Goal: Task Accomplishment & Management: Manage account settings

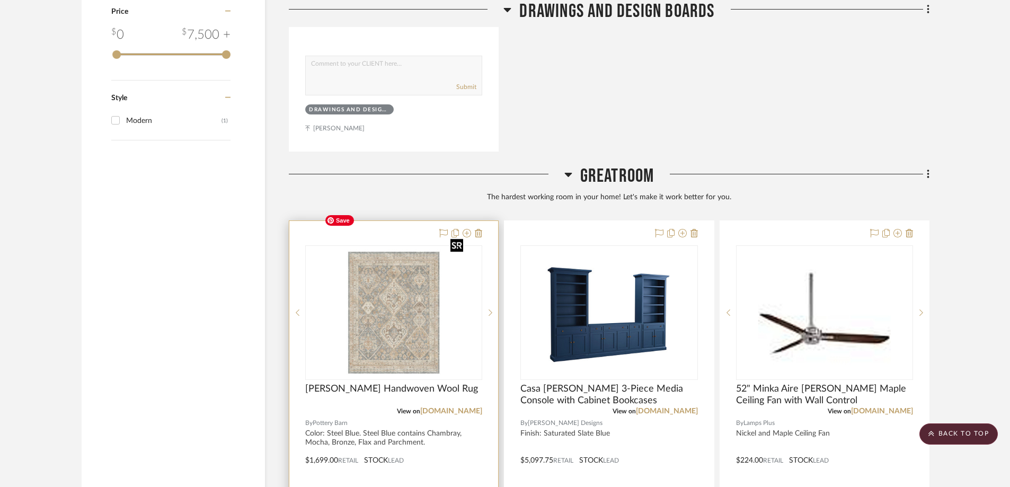
click at [378, 283] on img "0" at bounding box center [393, 312] width 147 height 132
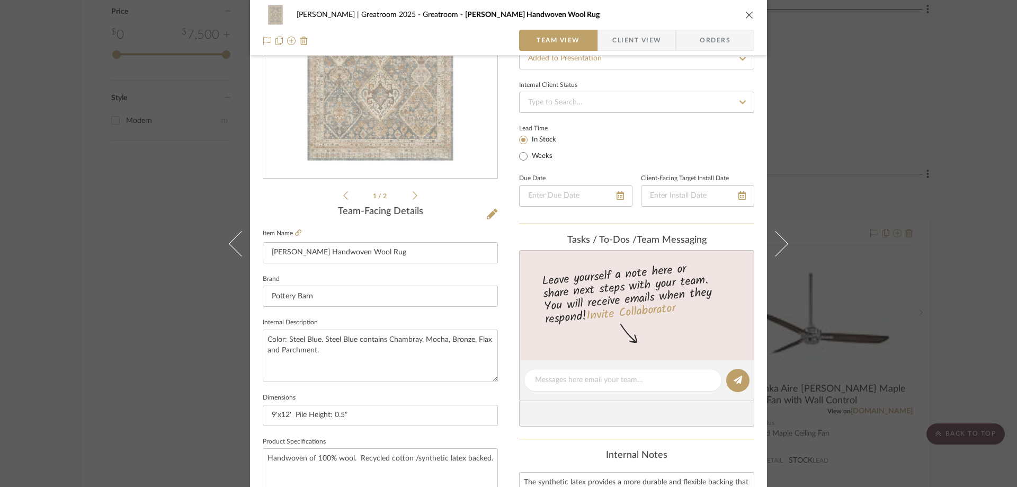
scroll to position [106, 0]
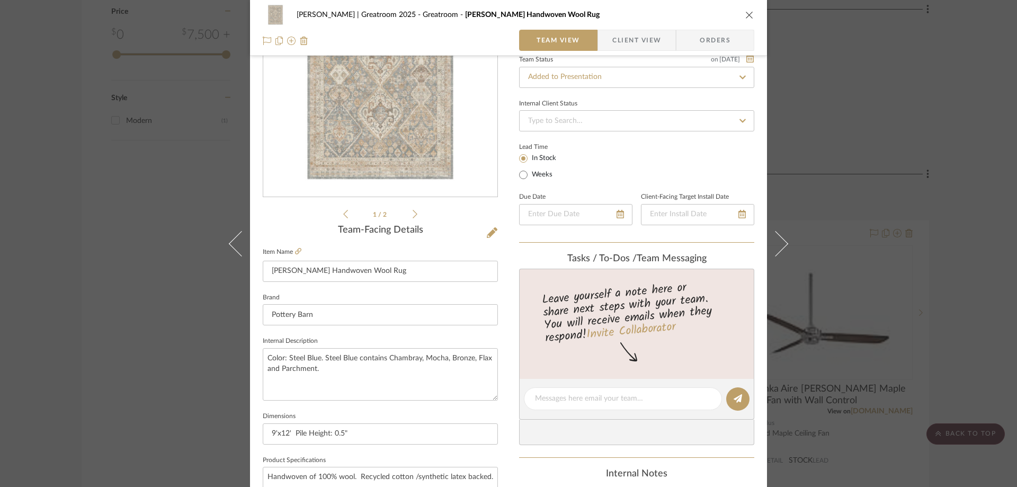
click at [745, 18] on icon "close" at bounding box center [749, 15] width 8 height 8
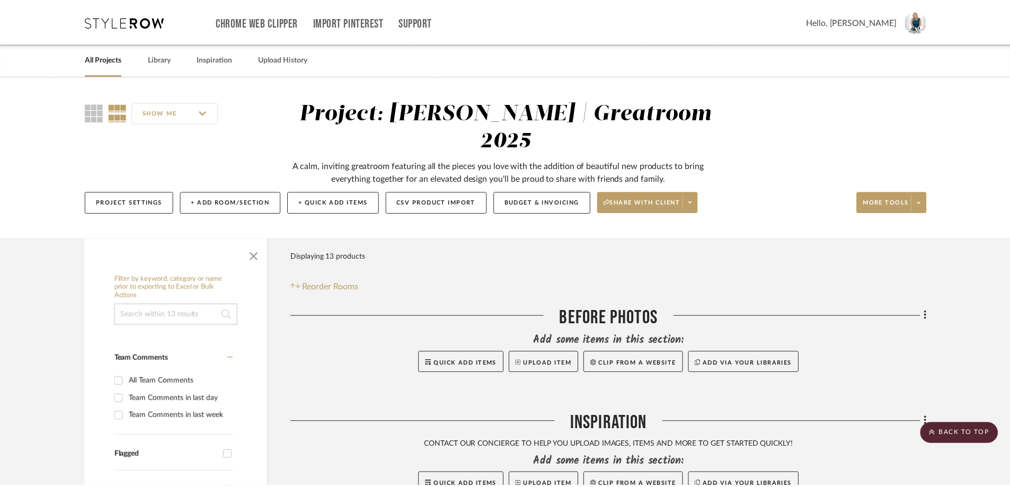
scroll to position [1431, 0]
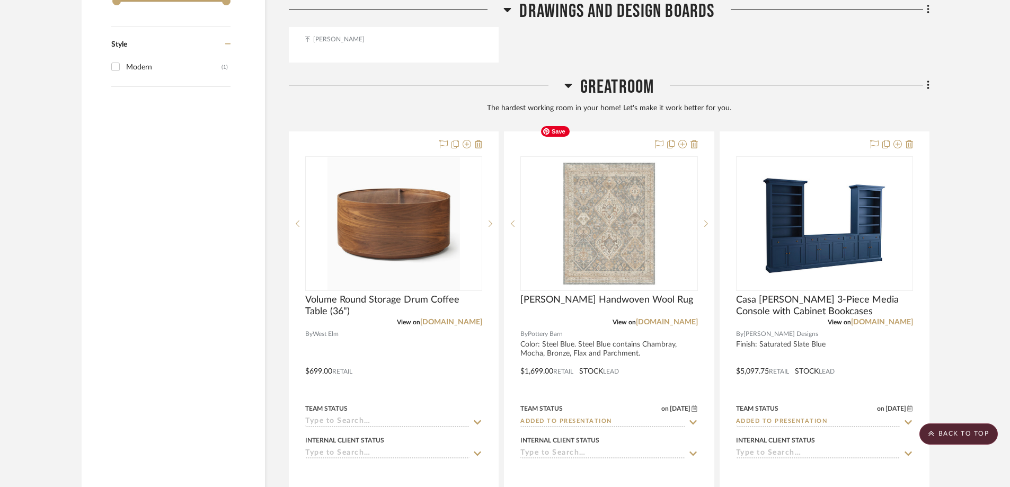
scroll to position [1537, 0]
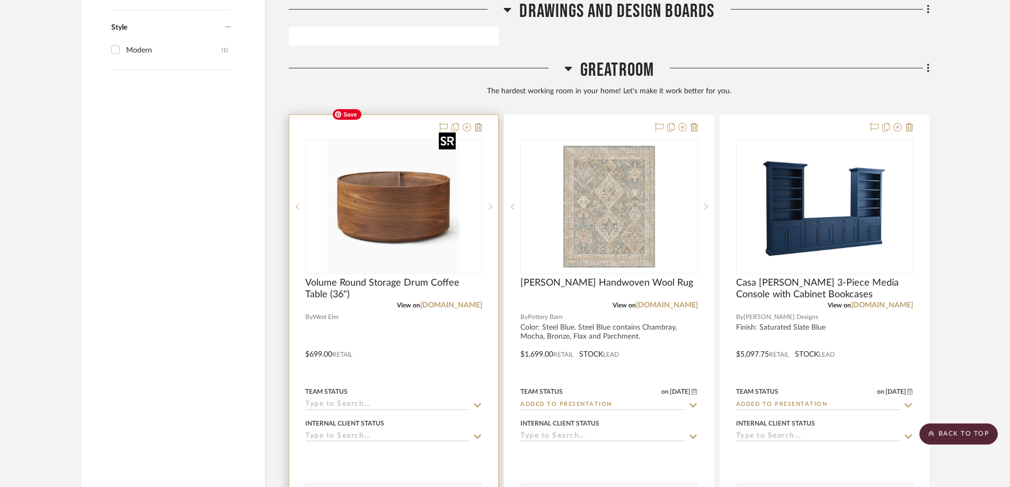
click at [395, 190] on img "0" at bounding box center [393, 206] width 132 height 132
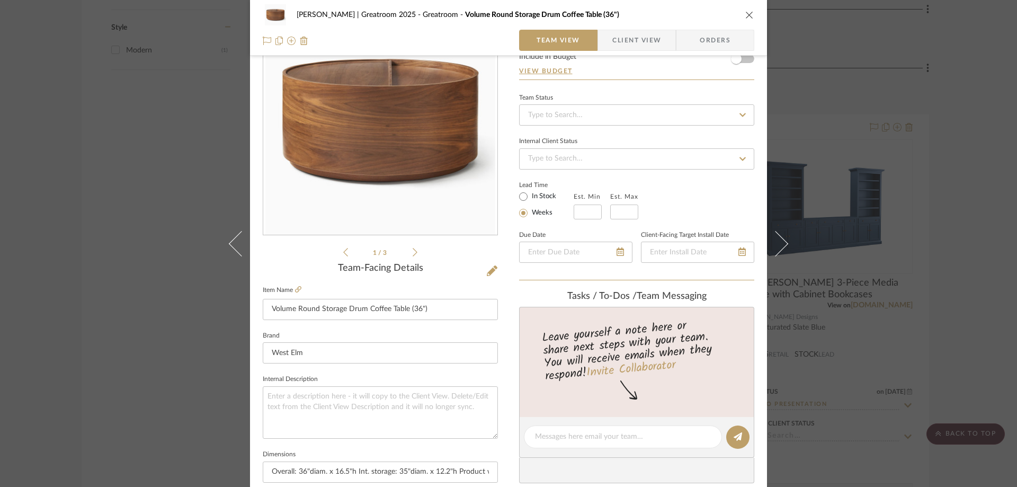
scroll to position [212, 0]
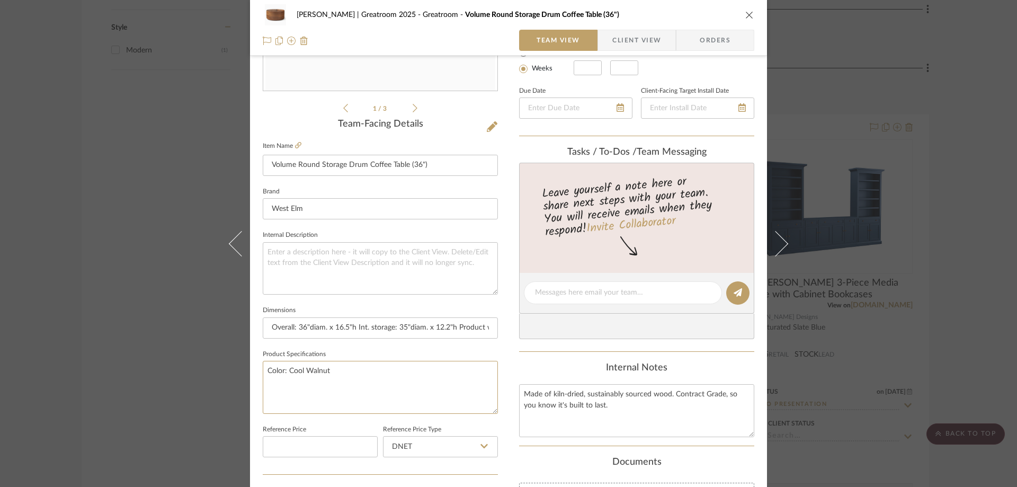
drag, startPoint x: 361, startPoint y: 369, endPoint x: 251, endPoint y: 374, distance: 109.8
click at [251, 374] on div "[PERSON_NAME] | Greatroom 2025 Greatroom Volume Round Storage Drum Coffee Table…" at bounding box center [508, 285] width 517 height 979
click at [618, 36] on span "Client View" at bounding box center [636, 40] width 49 height 21
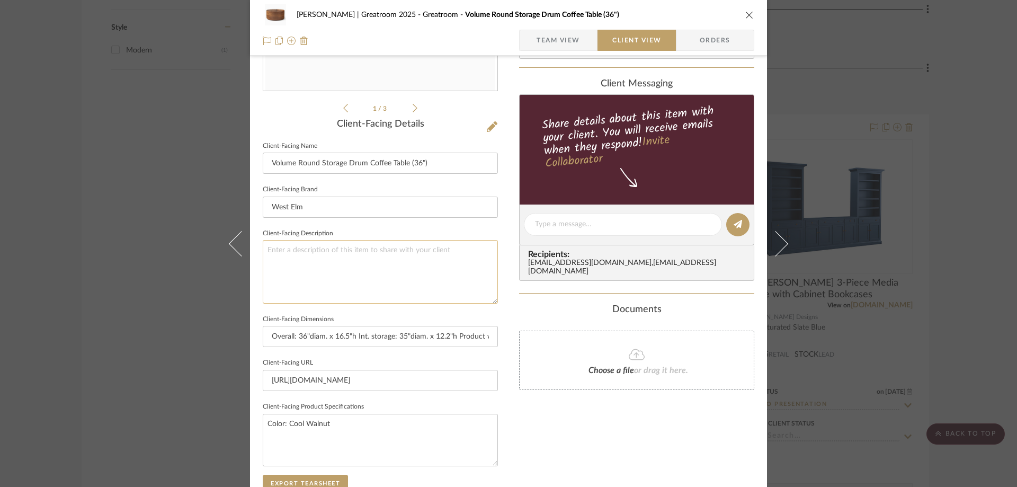
click at [332, 245] on textarea at bounding box center [380, 271] width 235 height 63
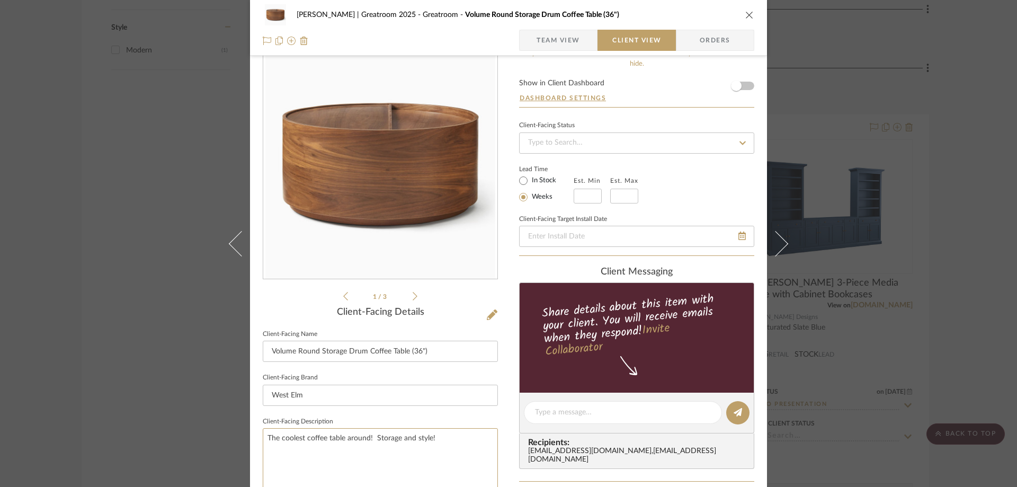
scroll to position [0, 0]
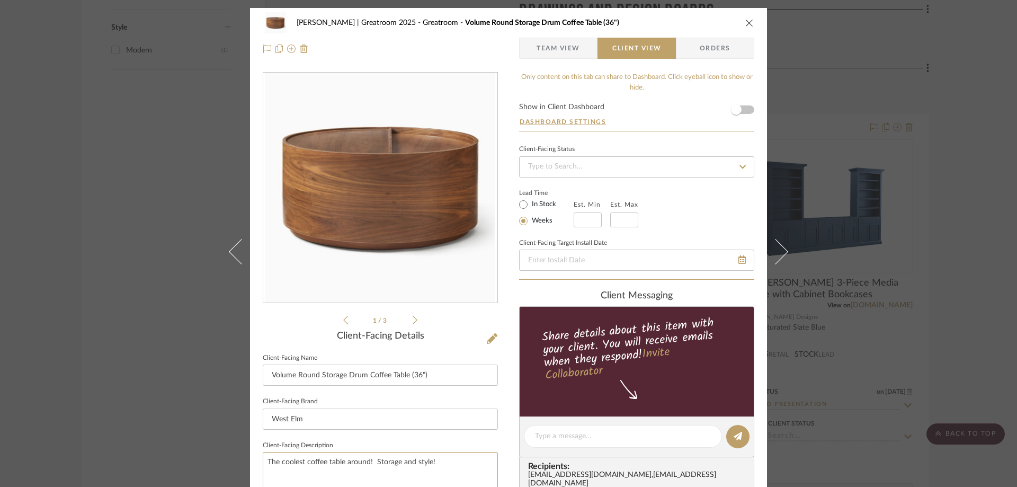
type textarea "The coolest coffee table around! Storage and style!"
click at [747, 22] on icon "close" at bounding box center [749, 23] width 8 height 8
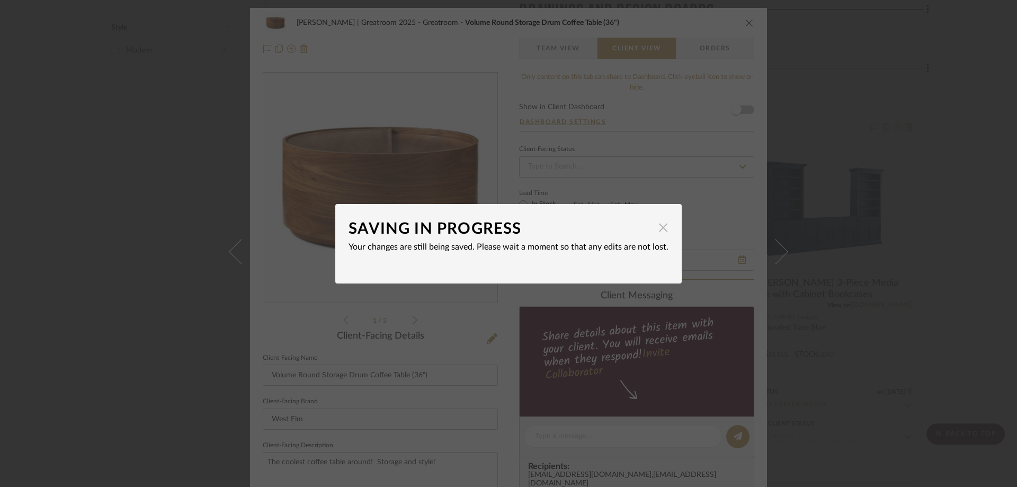
click at [655, 225] on span "button" at bounding box center [663, 227] width 21 height 21
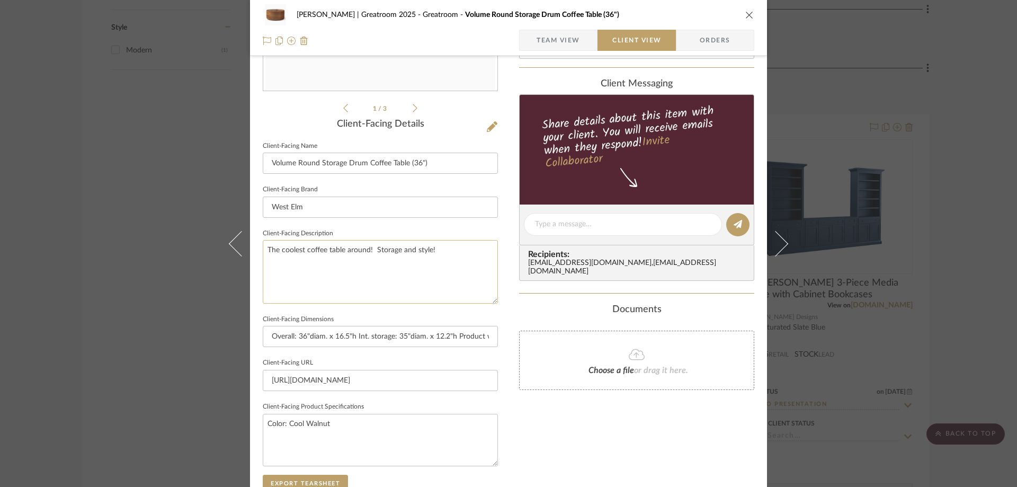
scroll to position [386, 0]
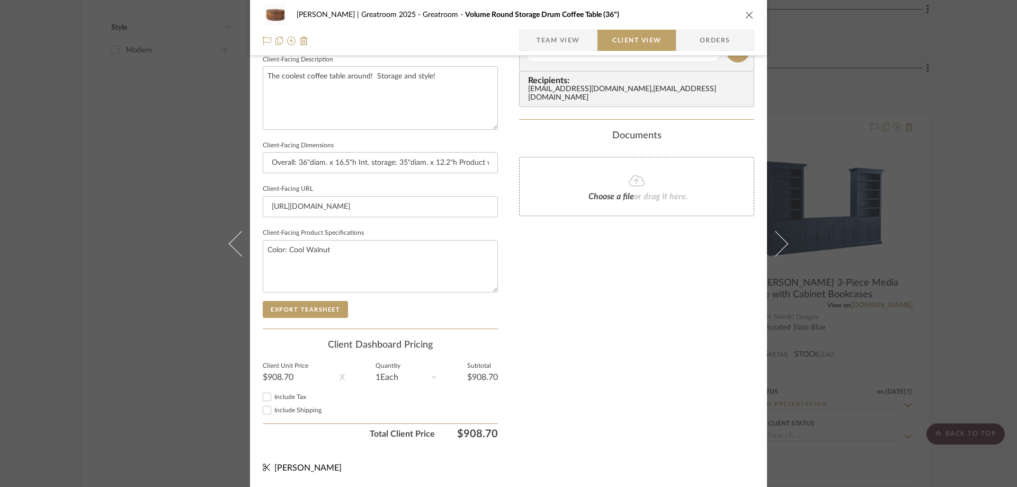
click at [611, 315] on div "Only content on this tab can share to Dashboard. Click eyeball icon to show or …" at bounding box center [636, 65] width 235 height 758
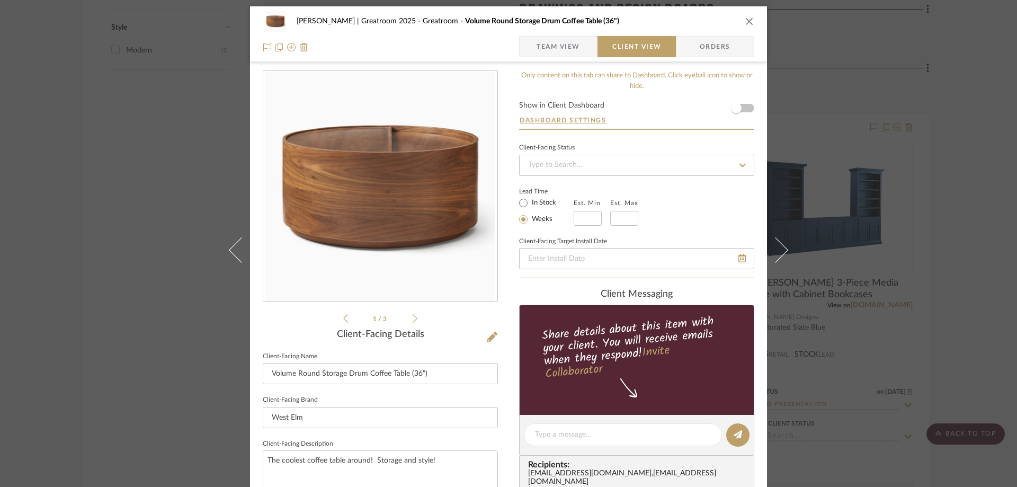
scroll to position [0, 0]
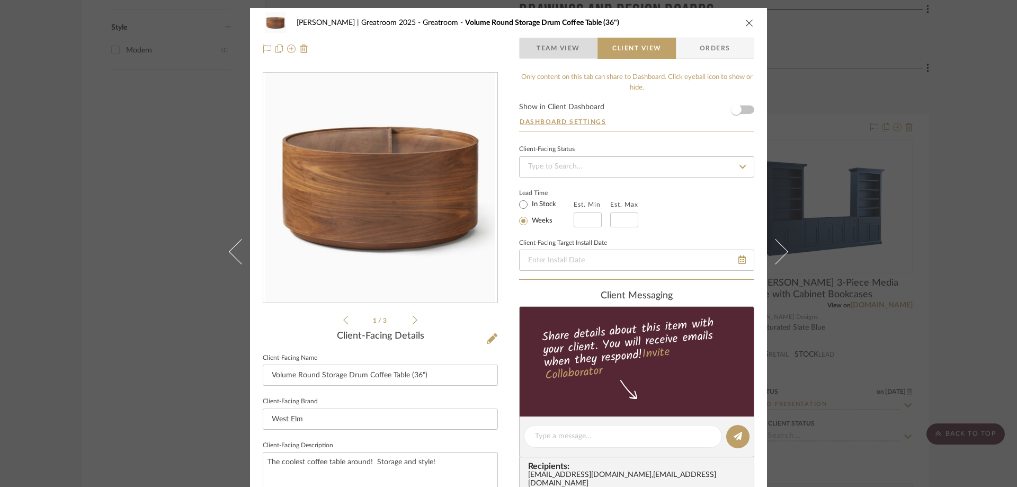
click at [555, 53] on span "Team View" at bounding box center [558, 48] width 43 height 21
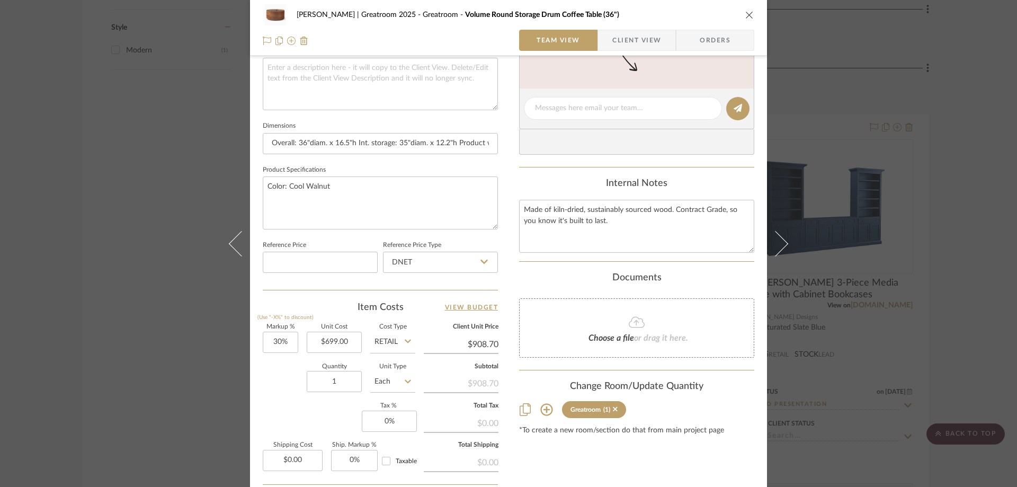
scroll to position [477, 0]
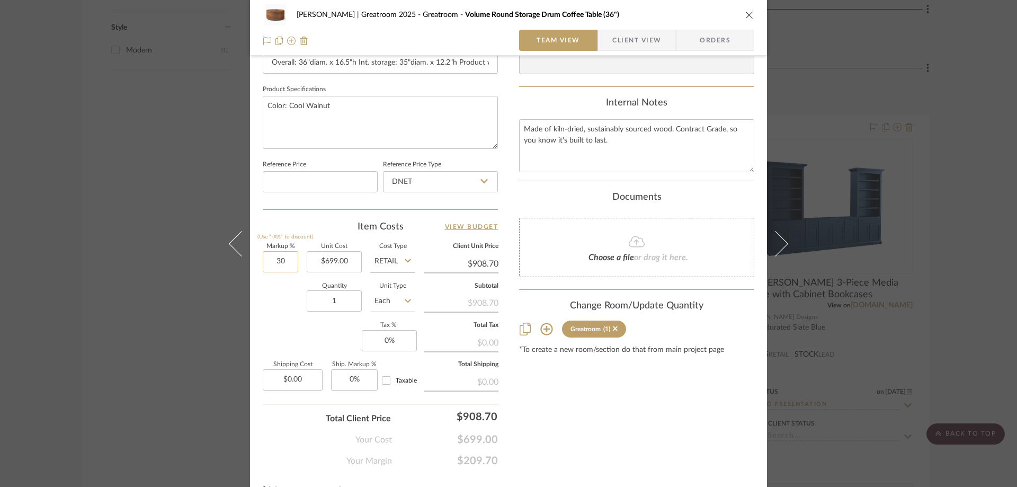
click at [290, 263] on input "30" at bounding box center [280, 261] width 35 height 21
type input "0%"
click at [396, 260] on input "Retail" at bounding box center [392, 261] width 45 height 21
type input "$699.00"
click at [392, 321] on div "Retail" at bounding box center [432, 315] width 131 height 27
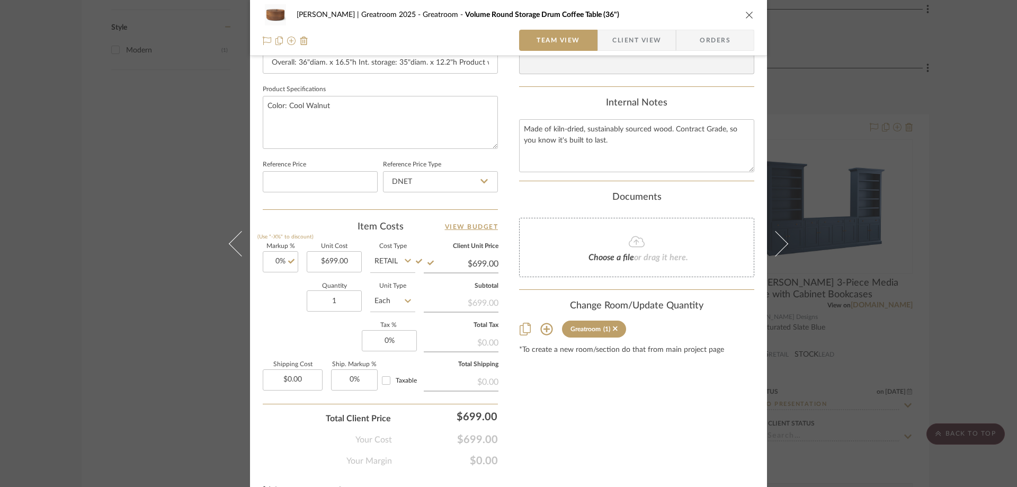
click at [573, 410] on div "Content here copies to Client View - confirm visibility there. Show in Client D…" at bounding box center [636, 31] width 235 height 872
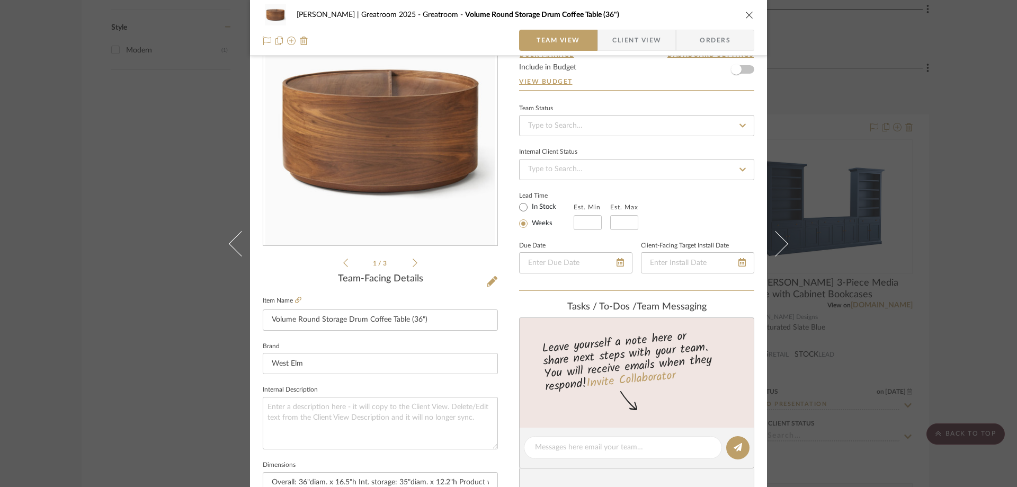
scroll to position [0, 0]
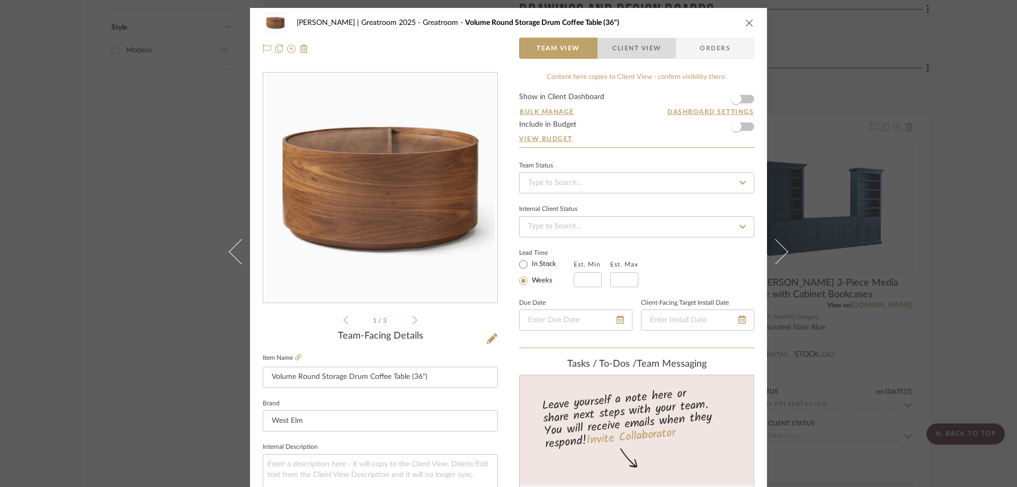
click at [623, 47] on span "Client View" at bounding box center [636, 48] width 49 height 21
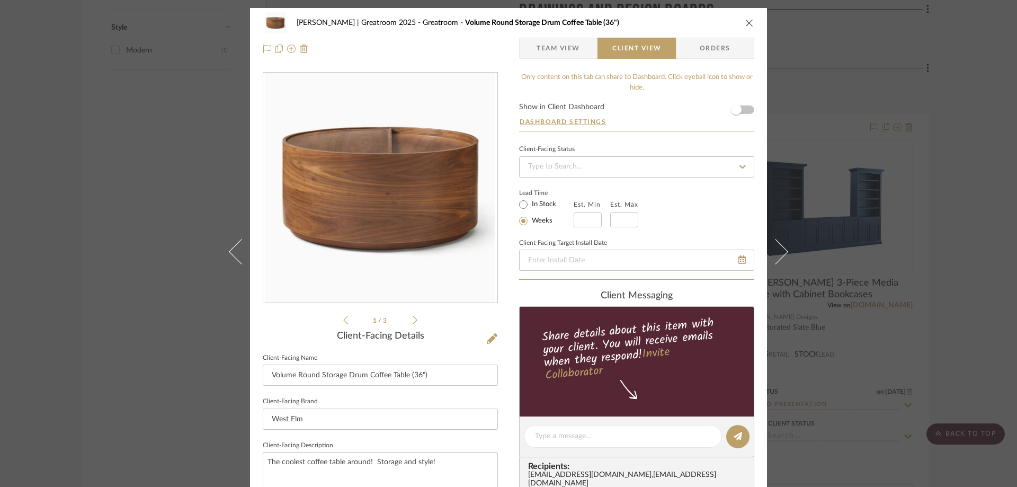
click at [745, 22] on icon "close" at bounding box center [749, 23] width 8 height 8
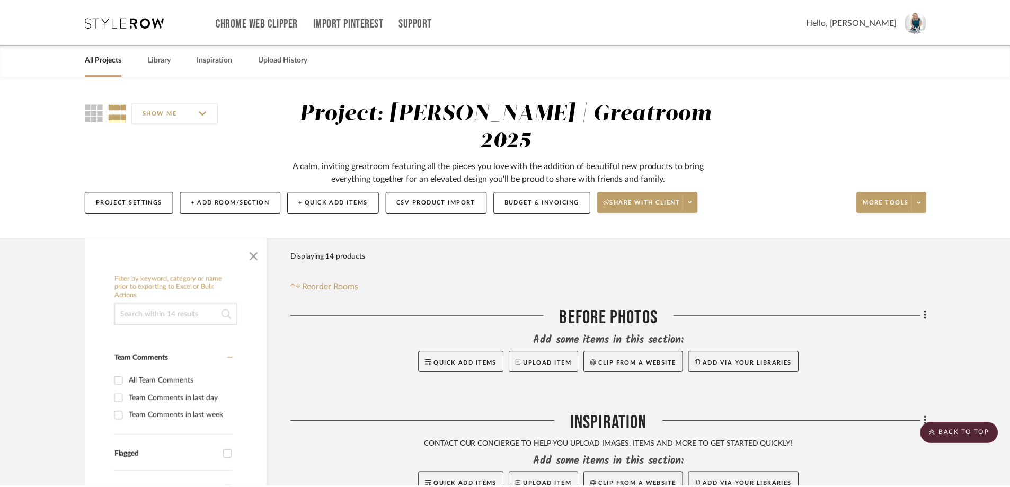
scroll to position [1537, 0]
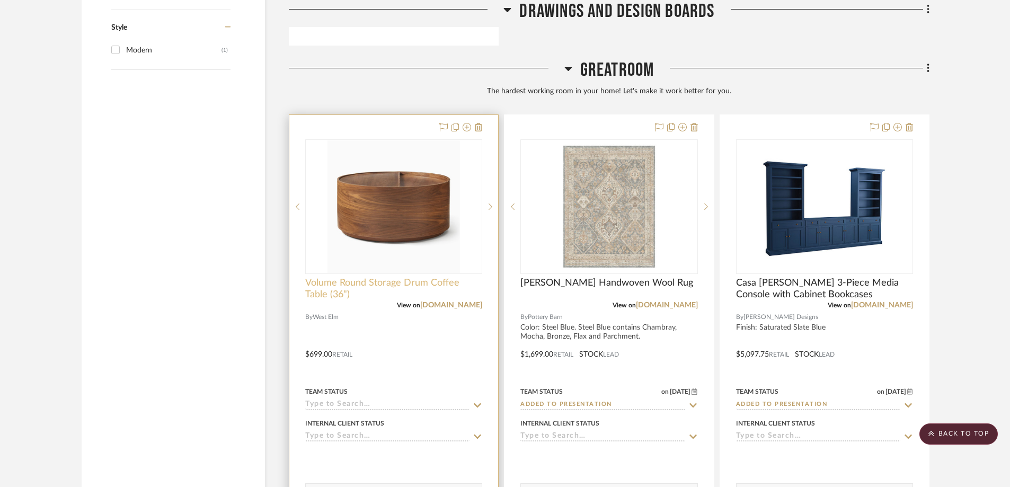
click at [395, 277] on span "Volume Round Storage Drum Coffee Table (36")" at bounding box center [393, 288] width 177 height 23
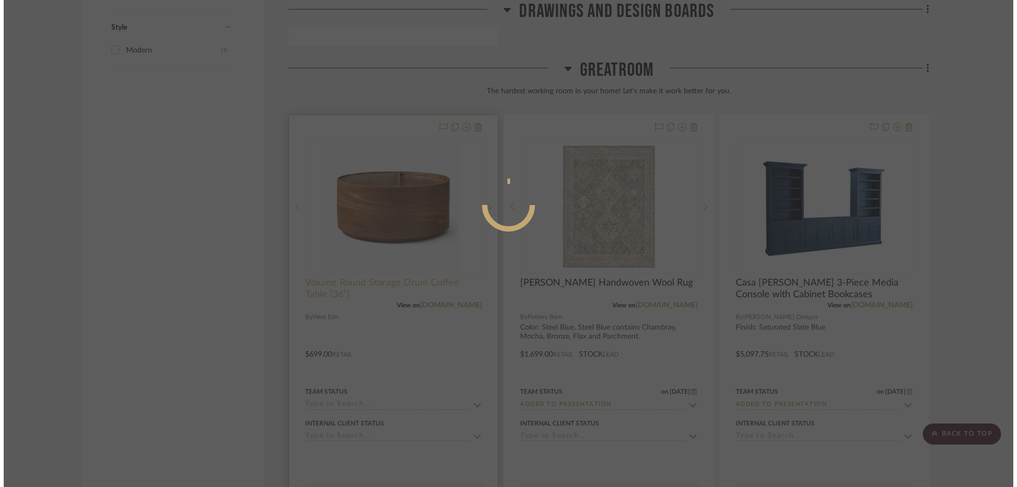
scroll to position [0, 0]
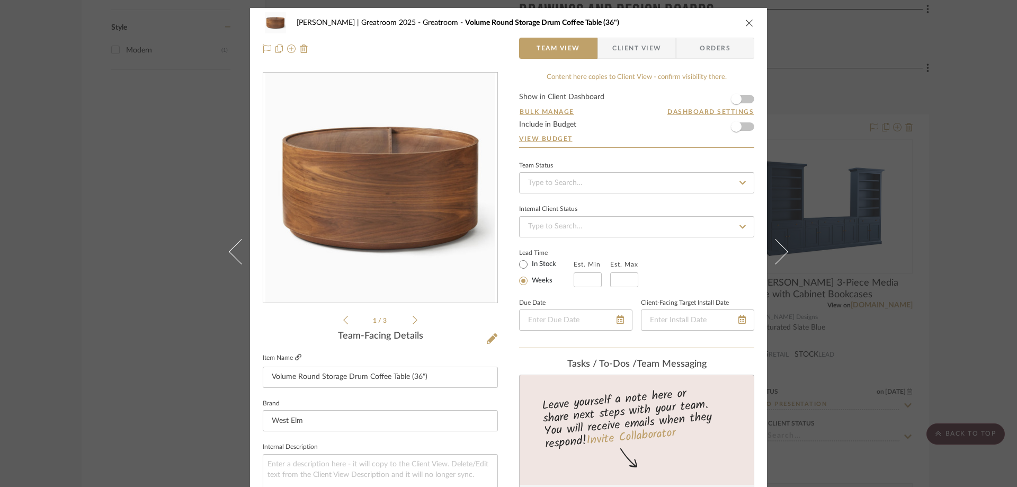
click at [297, 356] on icon at bounding box center [298, 357] width 6 height 6
click at [742, 28] on div "[PERSON_NAME] | Greatroom 2025 Greatroom Volume Round Storage Drum Coffee Table…" at bounding box center [509, 22] width 492 height 21
click at [747, 21] on icon "close" at bounding box center [749, 23] width 8 height 8
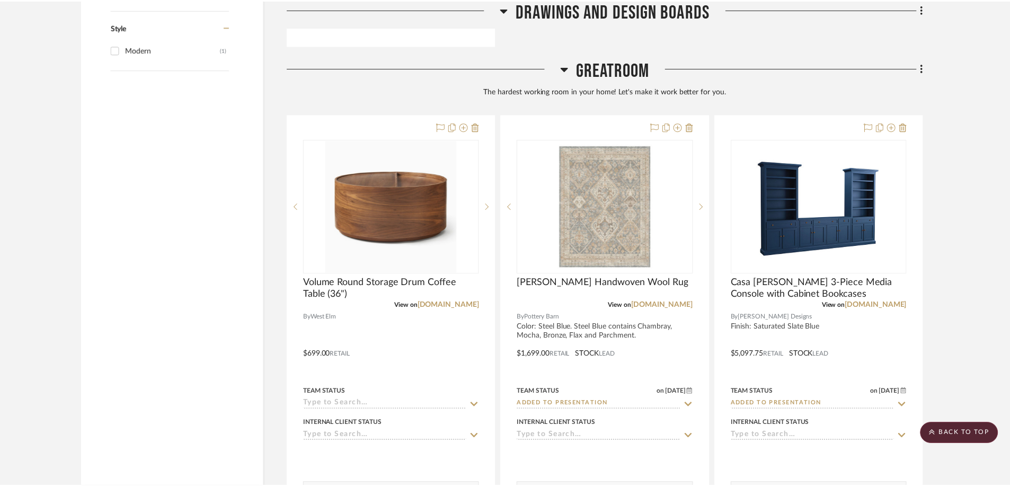
scroll to position [1537, 0]
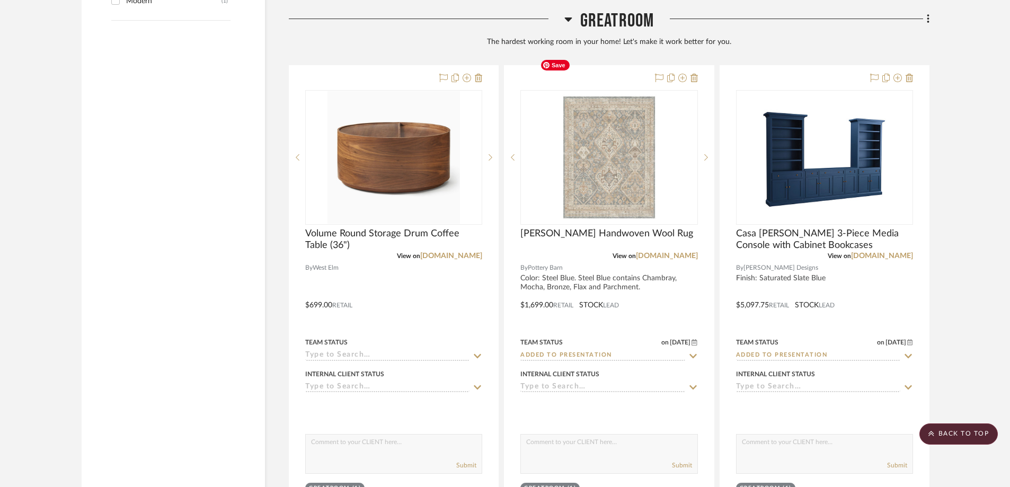
scroll to position [1590, 0]
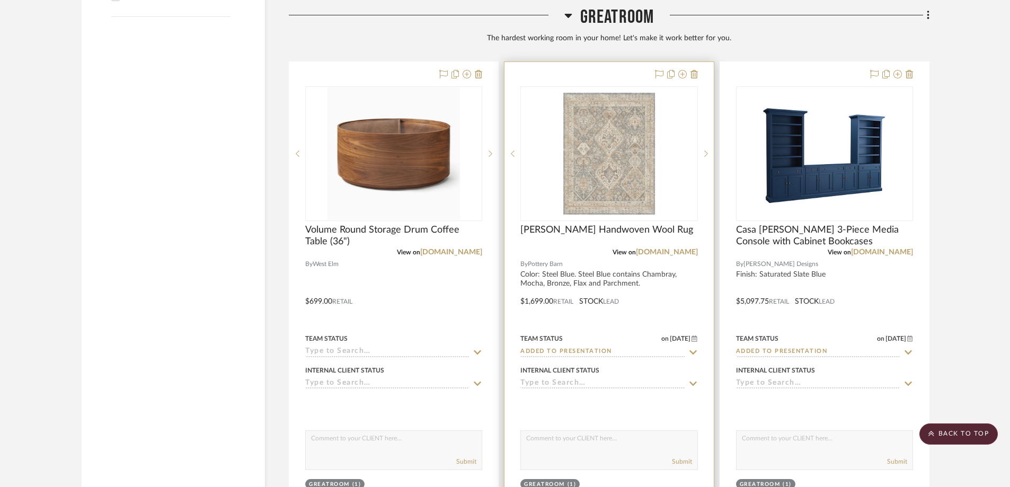
click at [552, 235] on div at bounding box center [608, 294] width 209 height 464
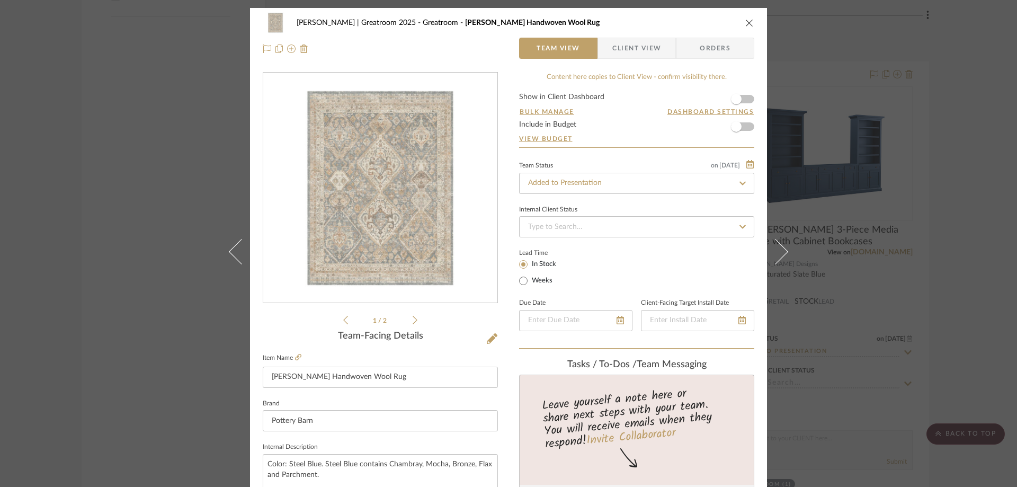
click at [745, 21] on icon "close" at bounding box center [749, 23] width 8 height 8
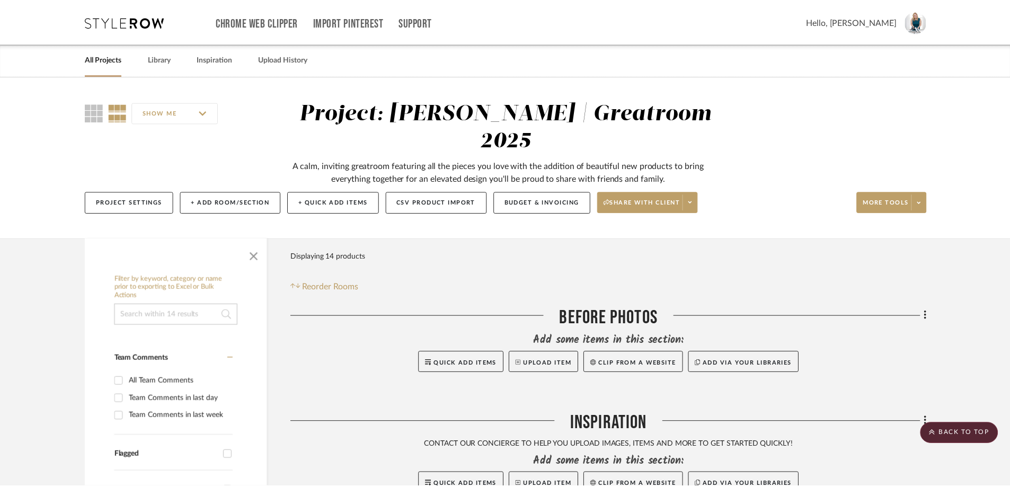
scroll to position [1590, 0]
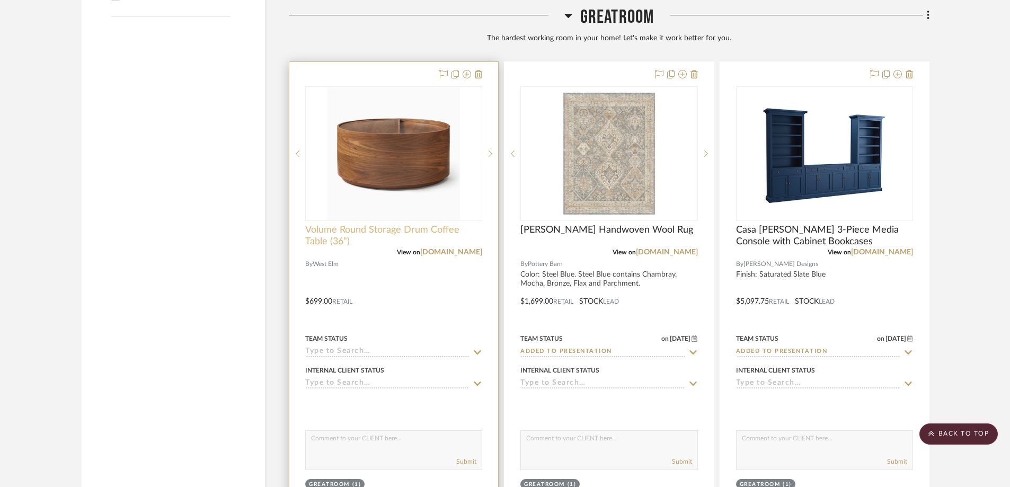
click at [394, 224] on span "Volume Round Storage Drum Coffee Table (36")" at bounding box center [393, 235] width 177 height 23
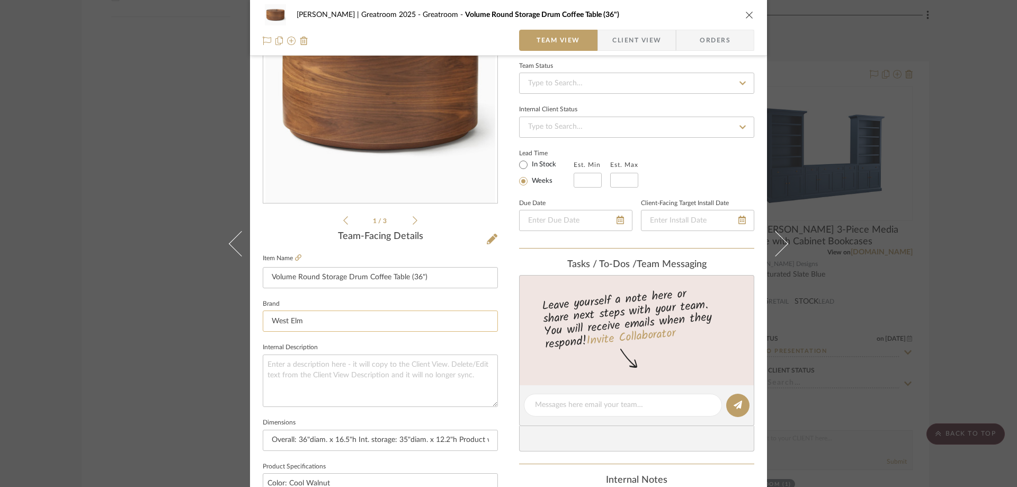
scroll to position [106, 0]
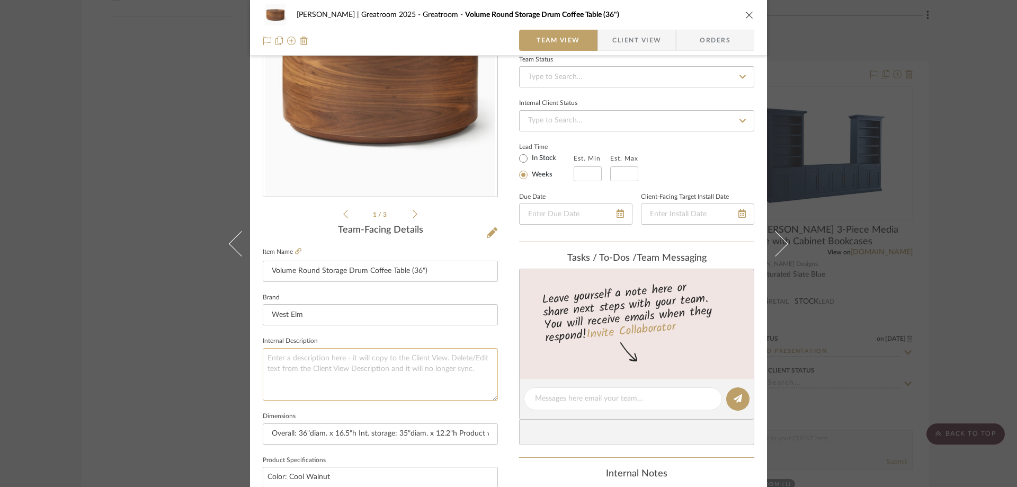
click at [312, 369] on textarea at bounding box center [380, 374] width 235 height 52
click at [265, 358] on textarea "Cool Walnut" at bounding box center [380, 374] width 235 height 52
type textarea "Color: Cool Walnut"
click at [747, 13] on icon "close" at bounding box center [749, 15] width 8 height 8
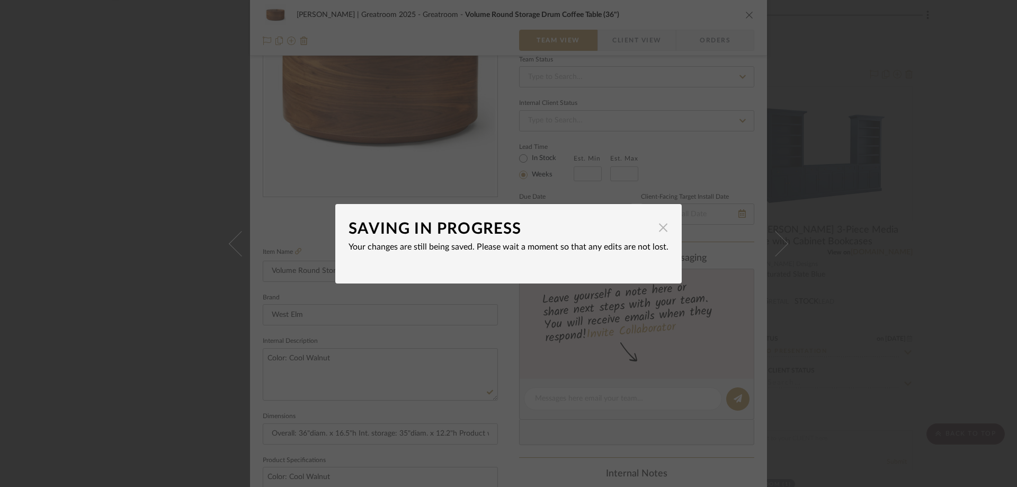
click at [659, 225] on span "button" at bounding box center [663, 227] width 21 height 21
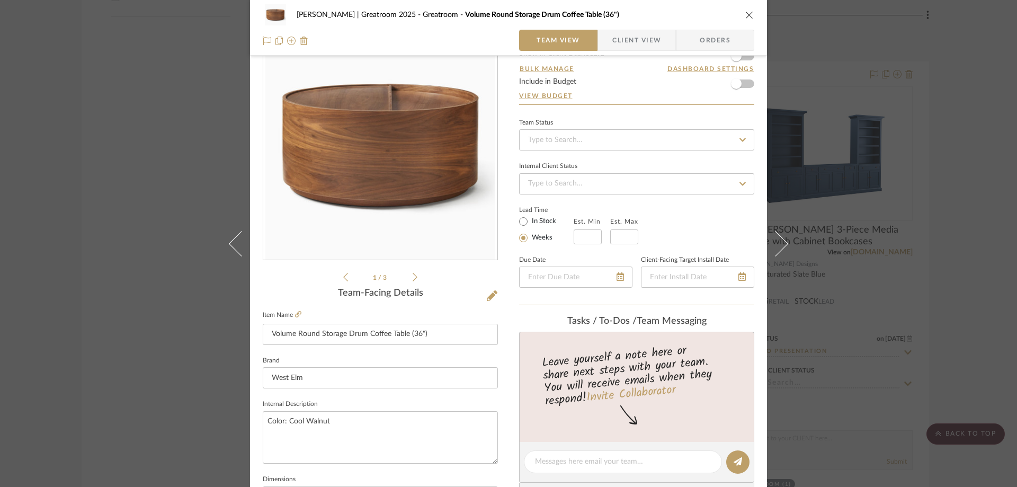
scroll to position [0, 0]
